Goal: Transaction & Acquisition: Purchase product/service

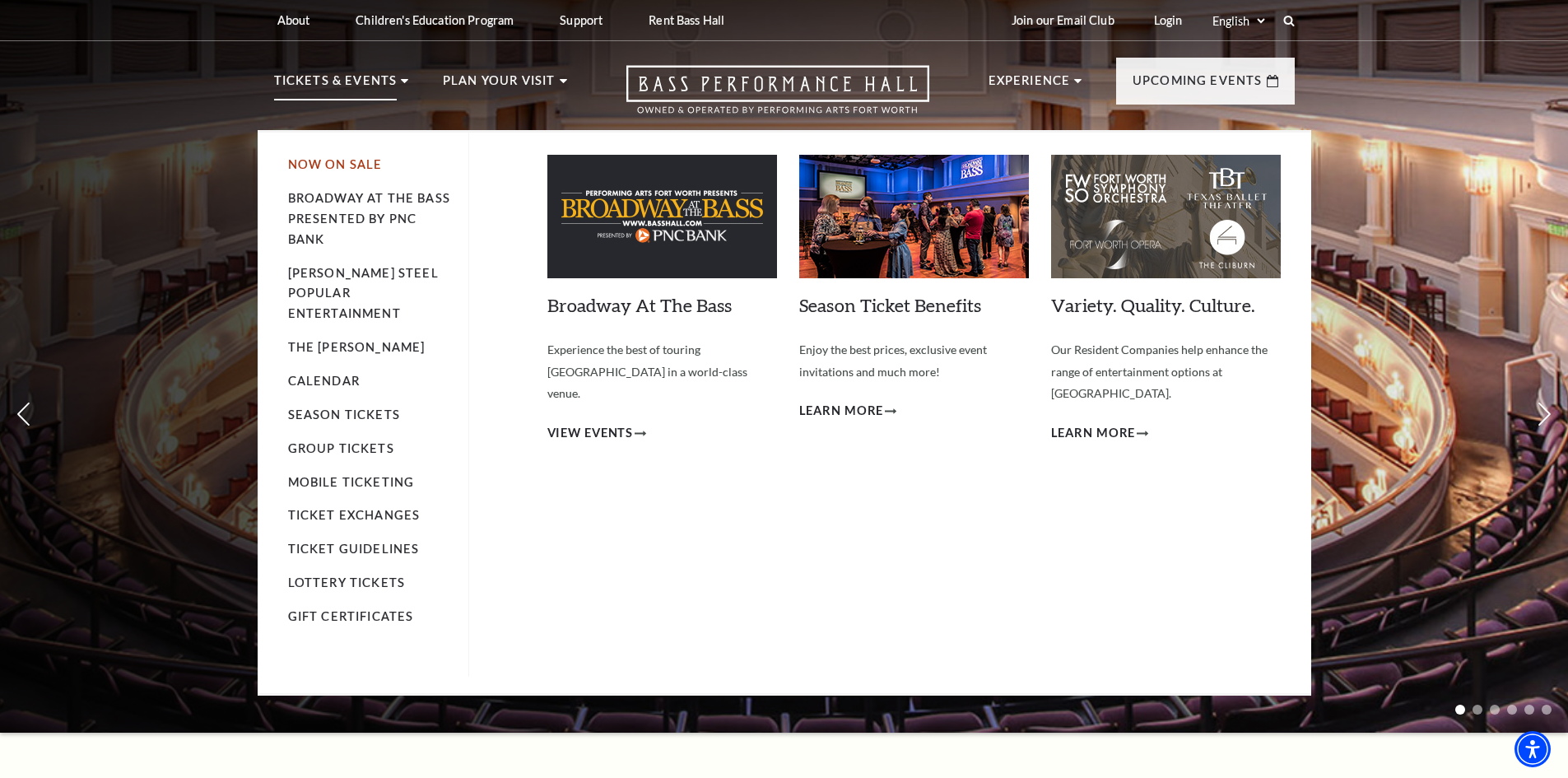
click at [339, 166] on link "Now On Sale" at bounding box center [335, 164] width 94 height 14
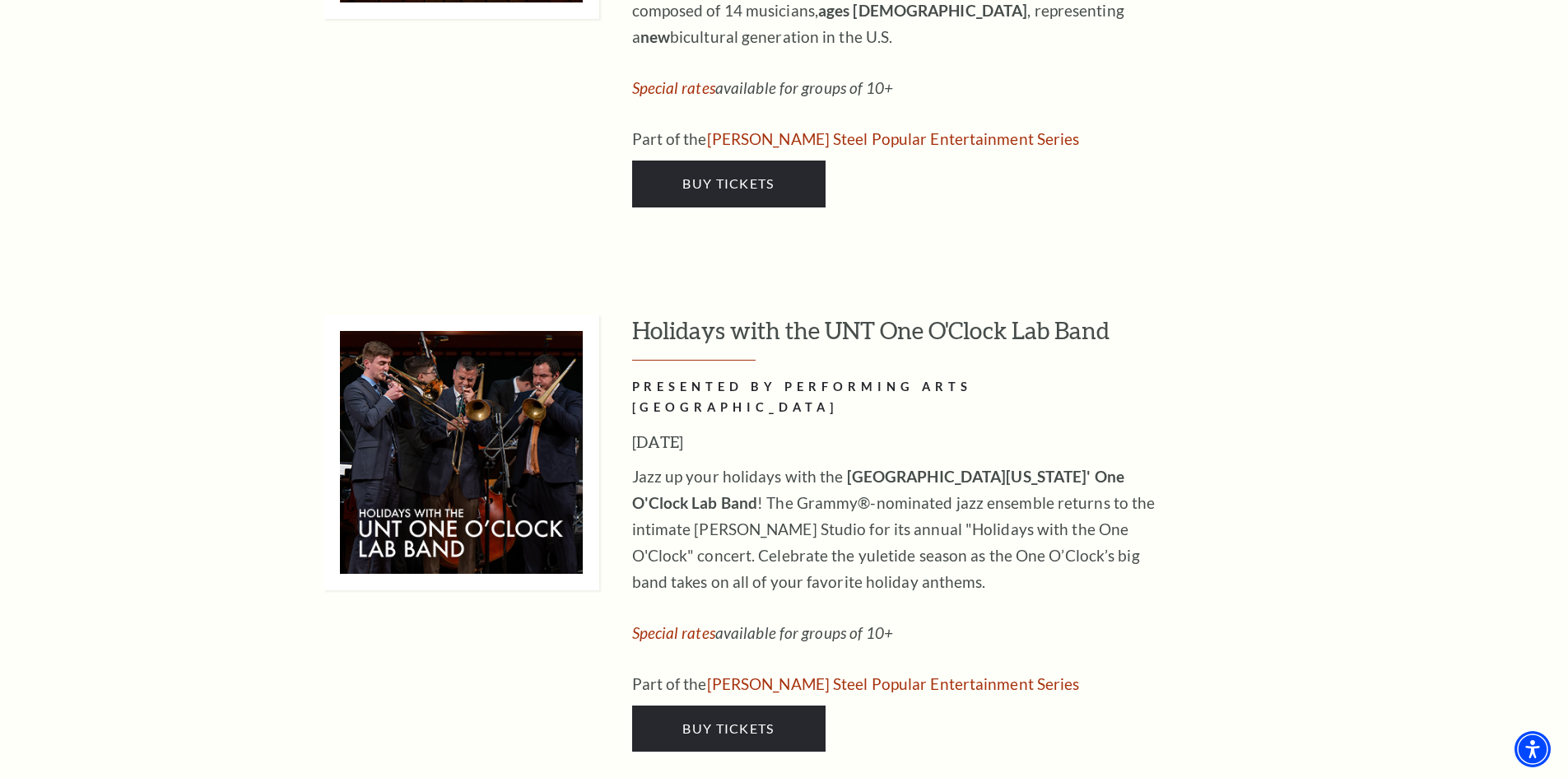
scroll to position [6425, 0]
